Goal: Information Seeking & Learning: Learn about a topic

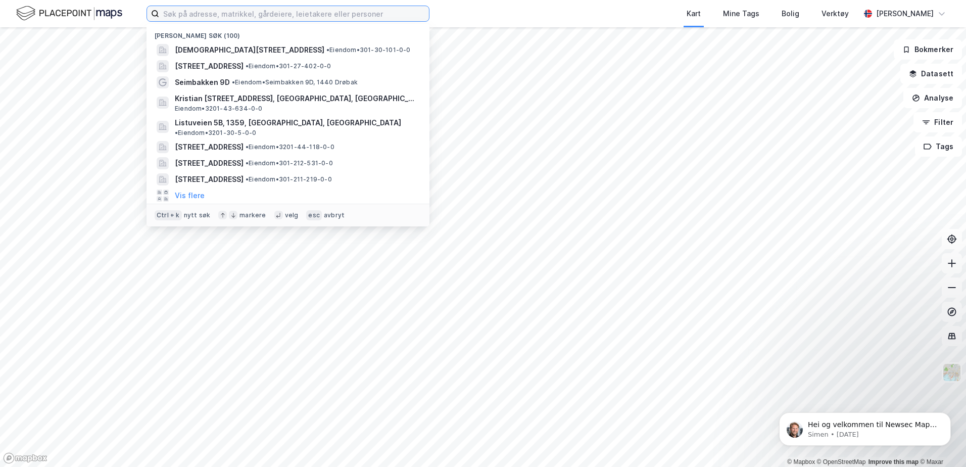
click at [322, 11] on input at bounding box center [294, 13] width 270 height 15
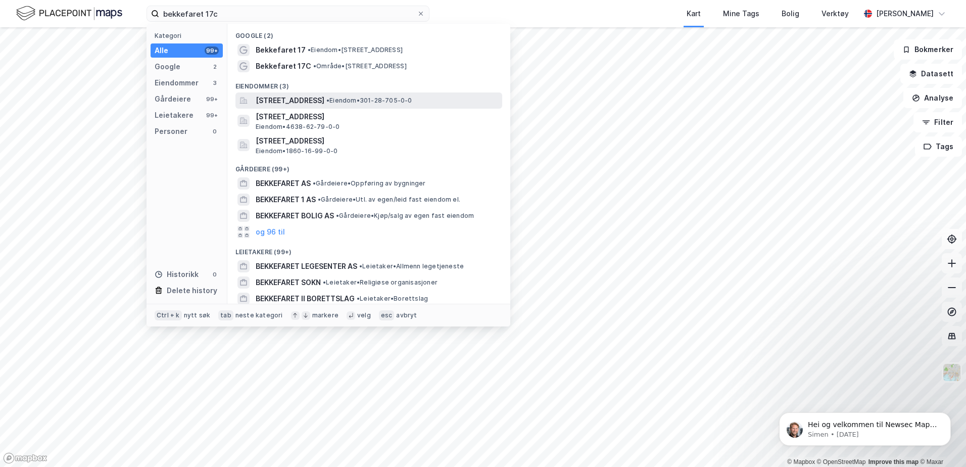
click at [315, 99] on span "[STREET_ADDRESS]" at bounding box center [290, 100] width 69 height 12
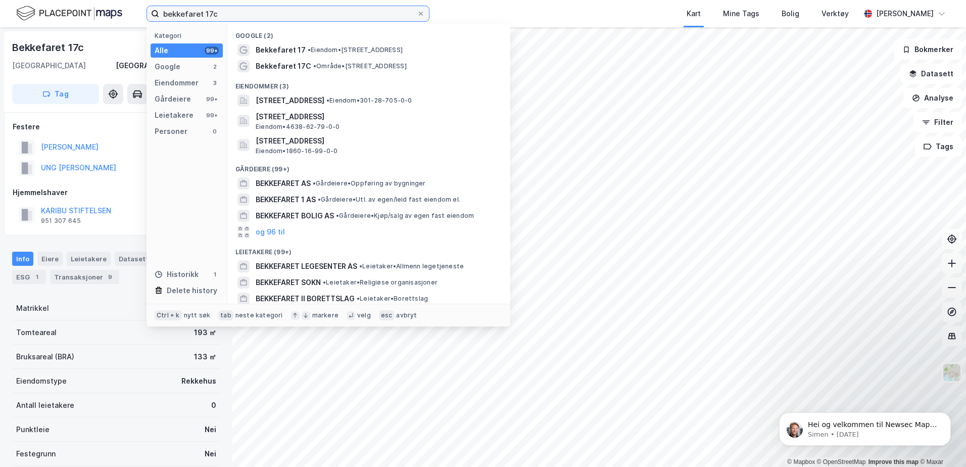
click at [233, 14] on input "bekkefaret 17c" at bounding box center [288, 13] width 258 height 15
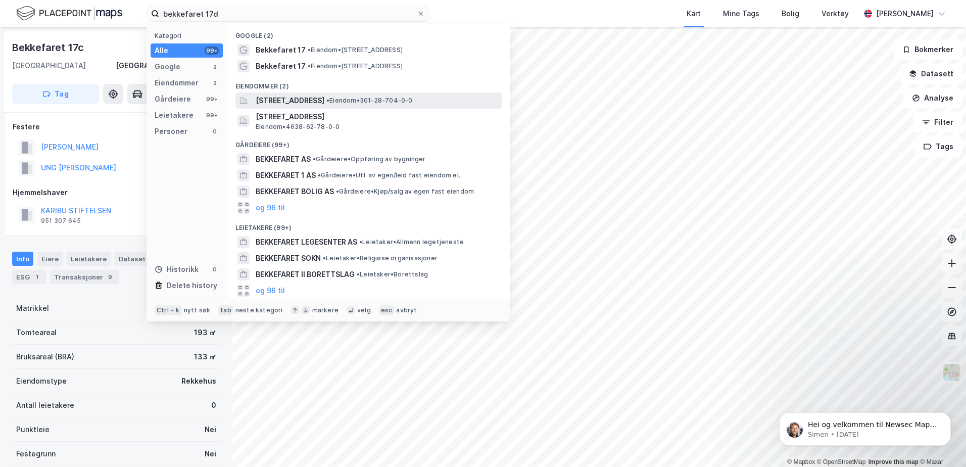
click at [294, 104] on span "[STREET_ADDRESS]" at bounding box center [290, 100] width 69 height 12
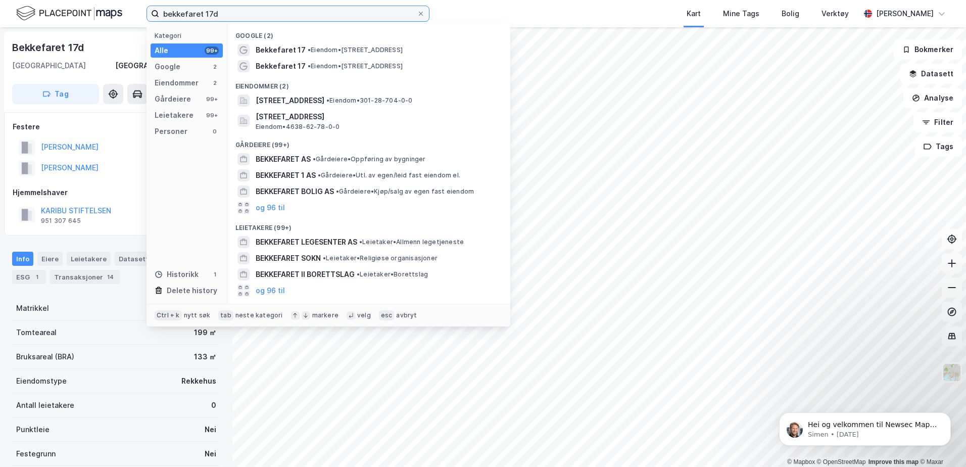
click at [226, 15] on input "bekkefaret 17d" at bounding box center [288, 13] width 258 height 15
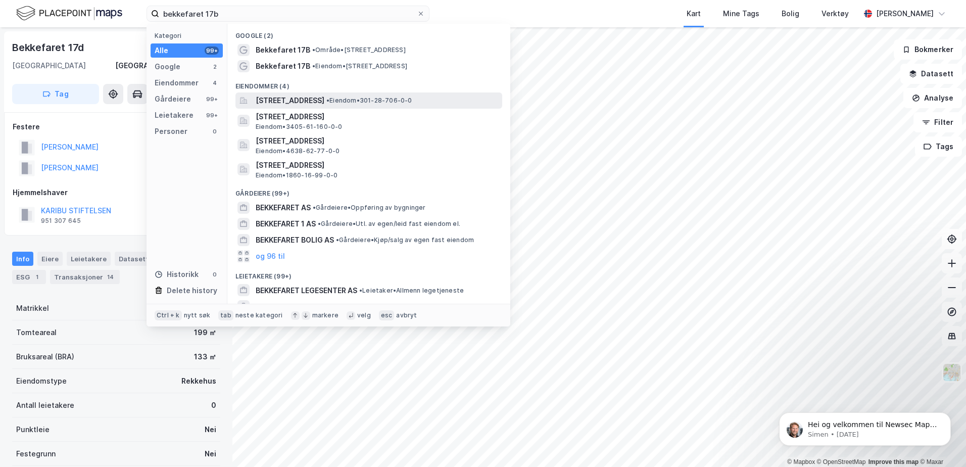
click at [318, 108] on div "[STREET_ADDRESS] • Eiendom • 301-28-706-0-0" at bounding box center [368, 100] width 267 height 16
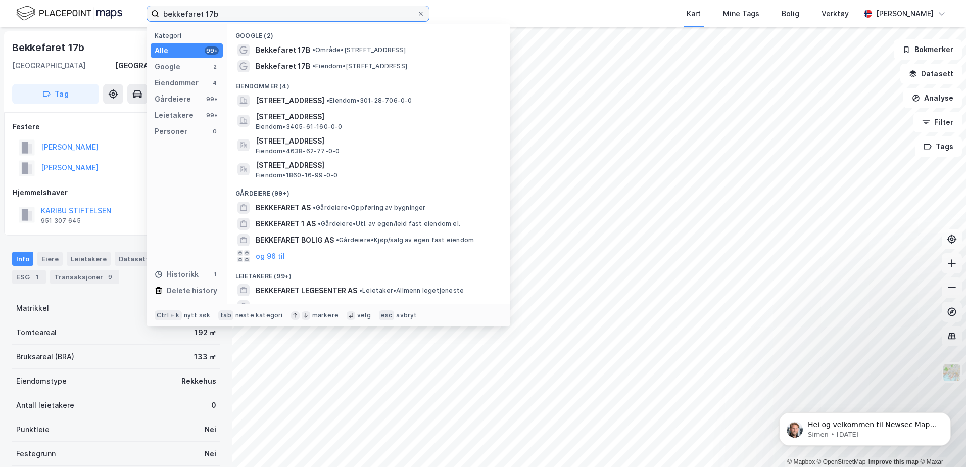
click at [218, 16] on input "bekkefaret 17b" at bounding box center [288, 13] width 258 height 15
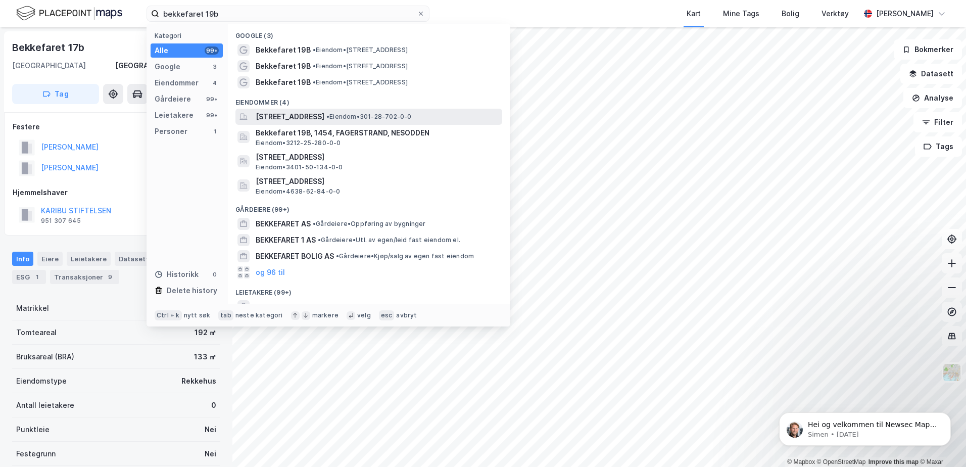
click at [307, 115] on span "[STREET_ADDRESS]" at bounding box center [290, 117] width 69 height 12
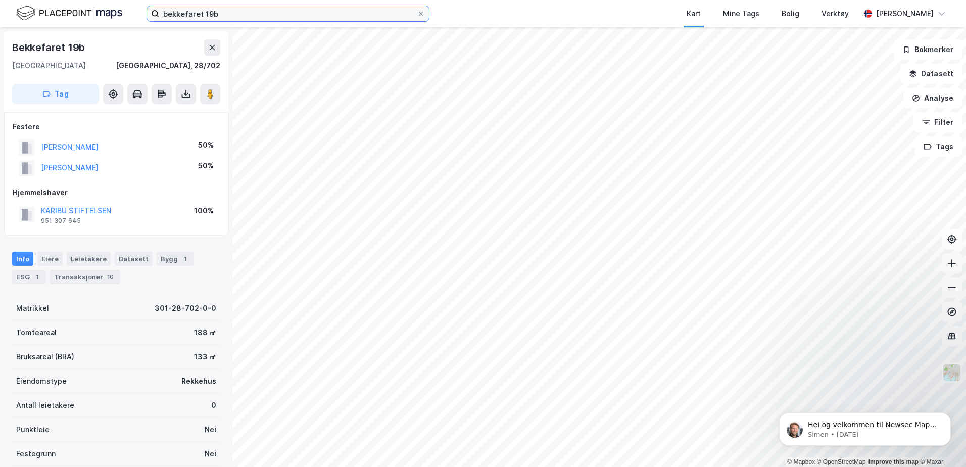
click at [226, 15] on input "bekkefaret 19b" at bounding box center [288, 13] width 258 height 15
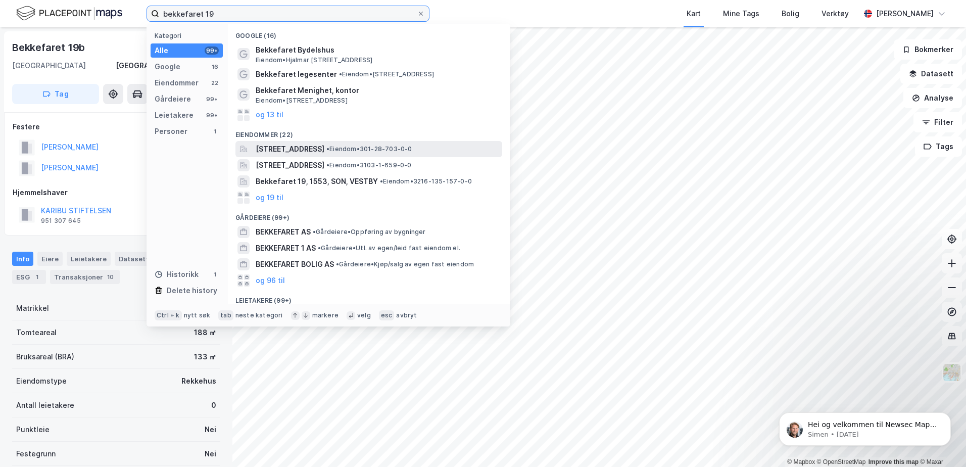
type input "bekkefaret 19"
click at [309, 151] on span "[STREET_ADDRESS]" at bounding box center [290, 149] width 69 height 12
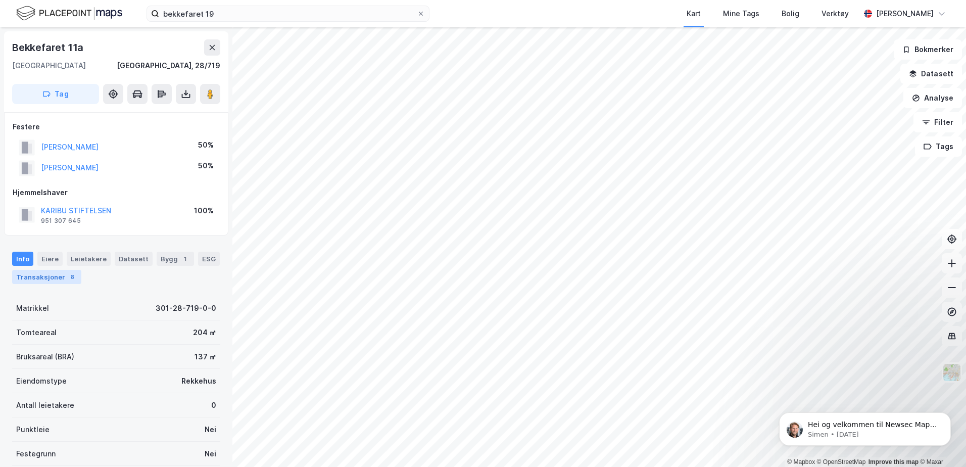
click at [41, 275] on div "Transaksjoner 8" at bounding box center [46, 277] width 69 height 14
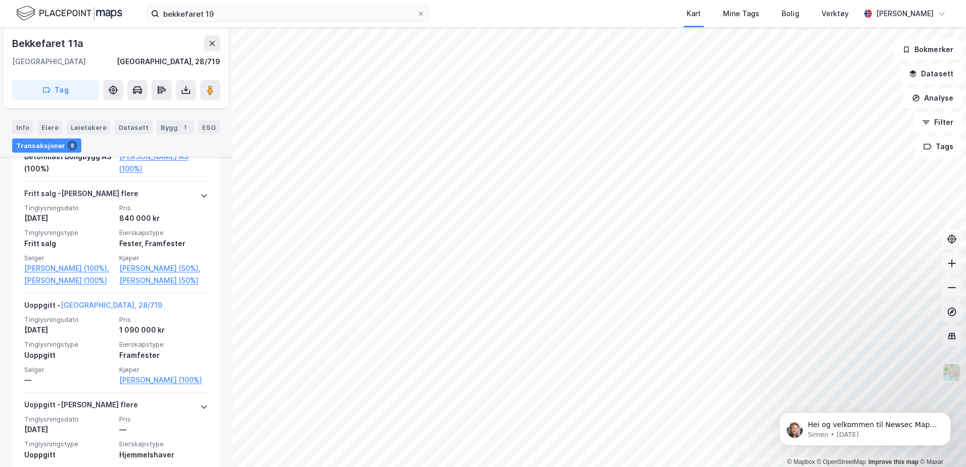
scroll to position [505, 0]
